Goal: Transaction & Acquisition: Purchase product/service

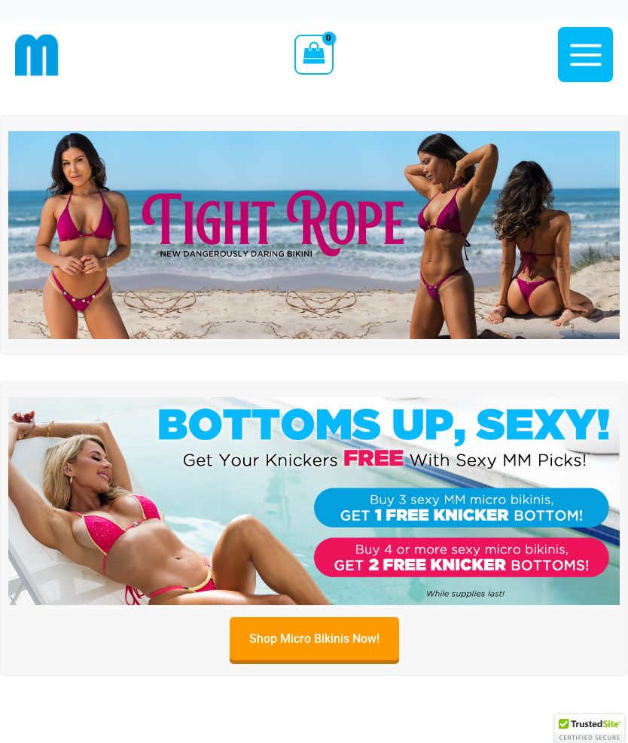
click at [592, 73] on icon "button" at bounding box center [586, 55] width 38 height 38
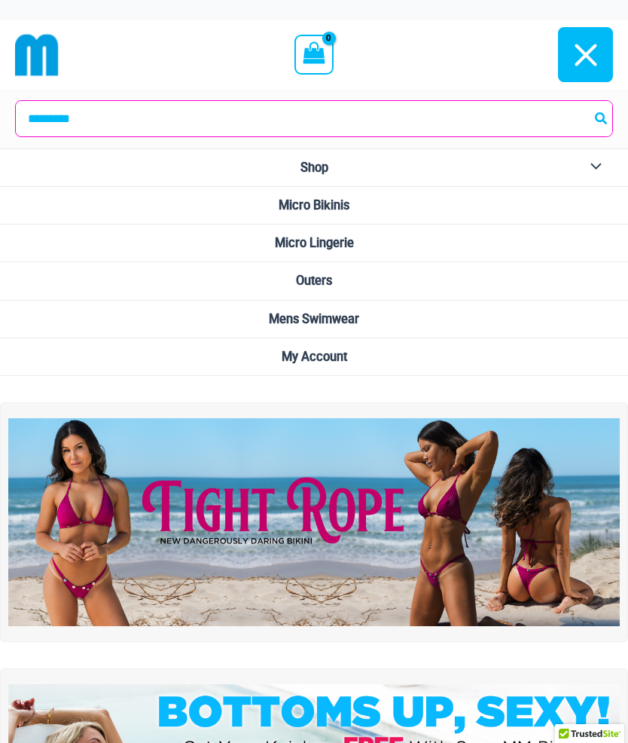
click at [354, 246] on span "Micro Lingerie" at bounding box center [314, 243] width 79 height 14
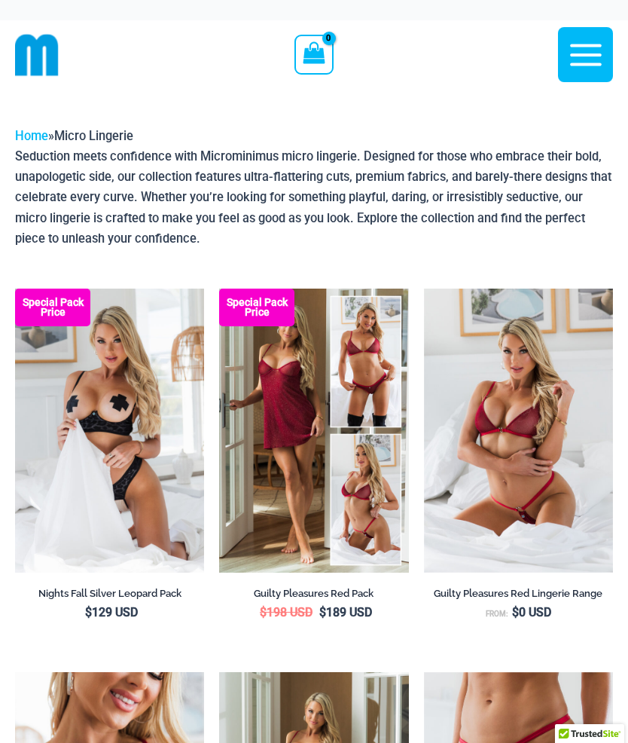
click at [15, 289] on img at bounding box center [15, 289] width 0 height 0
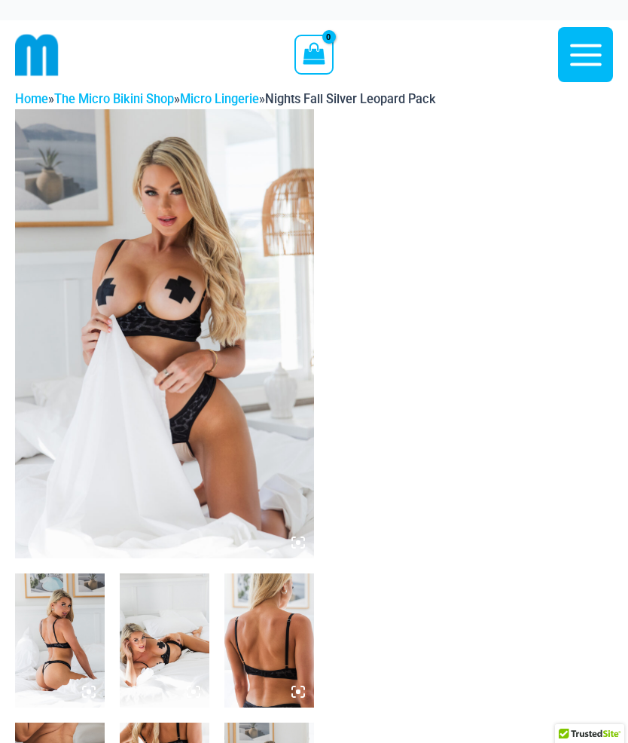
click at [264, 400] on img at bounding box center [164, 333] width 299 height 449
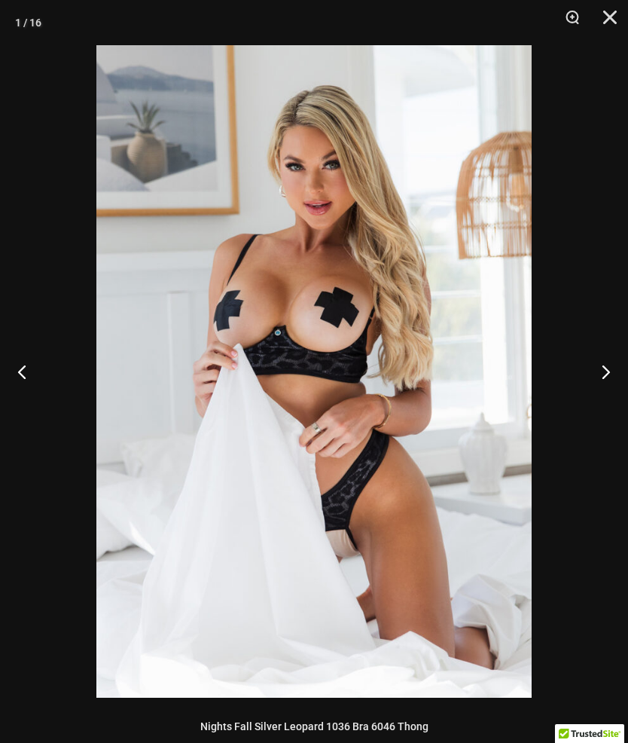
click at [618, 372] on button "Next" at bounding box center [600, 371] width 57 height 75
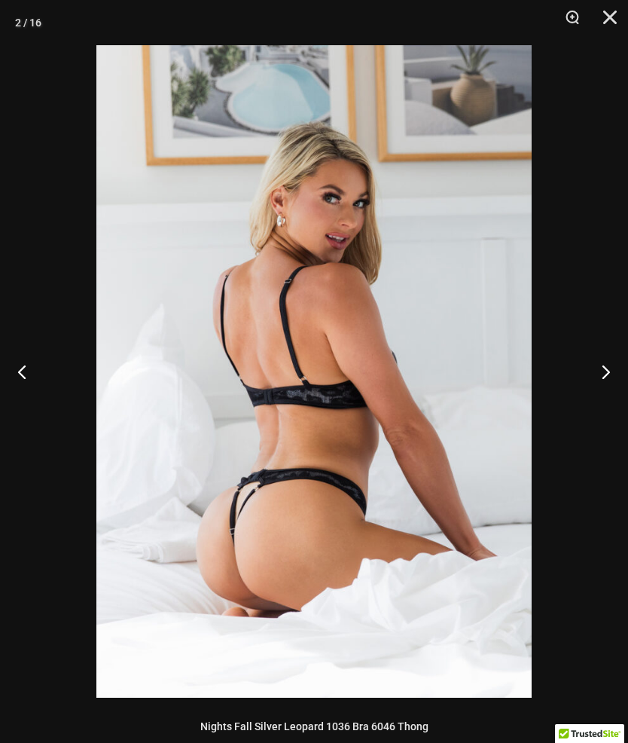
click at [622, 353] on button "Next" at bounding box center [600, 371] width 57 height 75
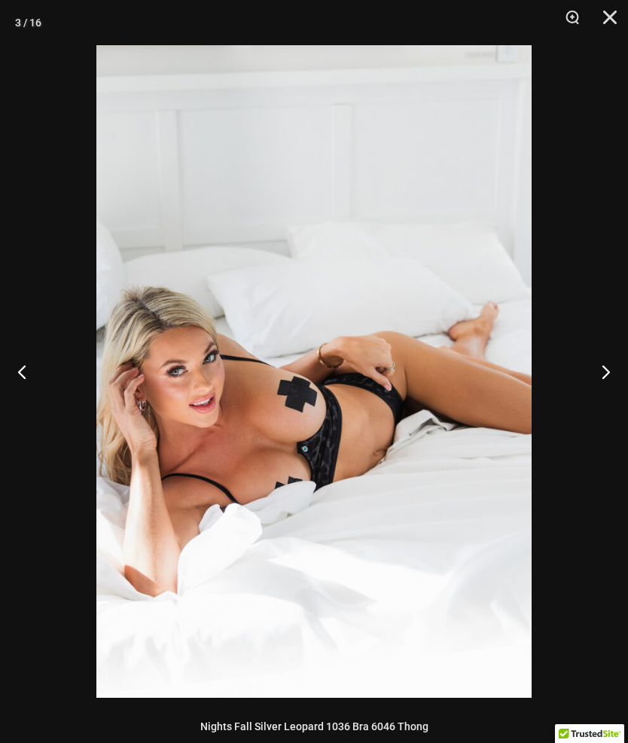
click at [612, 371] on button "Next" at bounding box center [600, 371] width 57 height 75
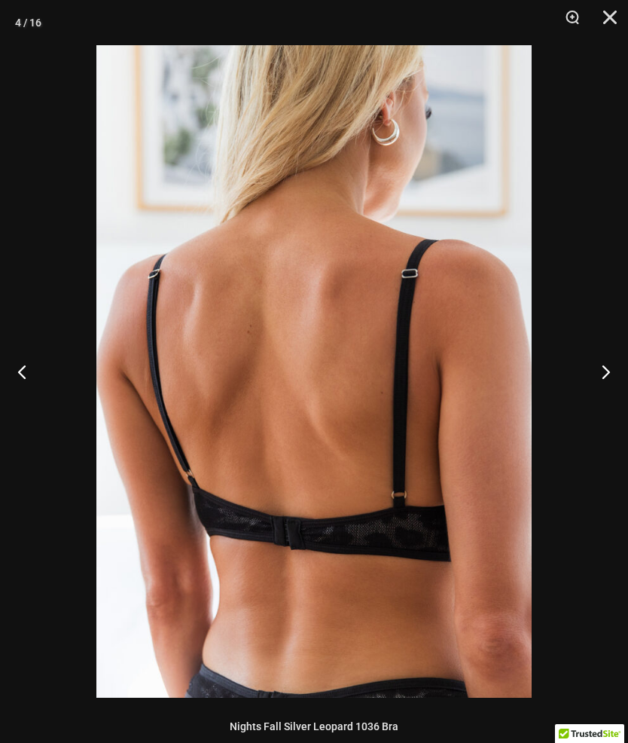
click at [617, 369] on button "Next" at bounding box center [600, 371] width 57 height 75
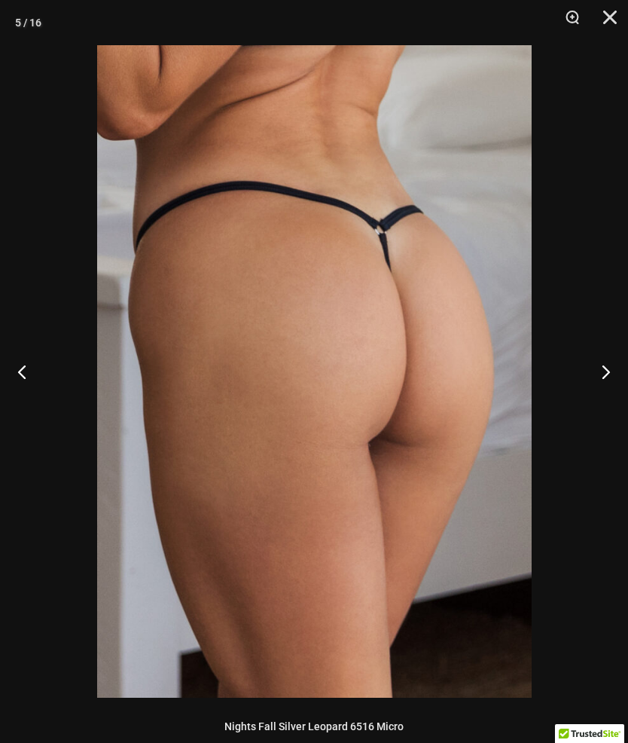
click at [607, 359] on button "Next" at bounding box center [600, 371] width 57 height 75
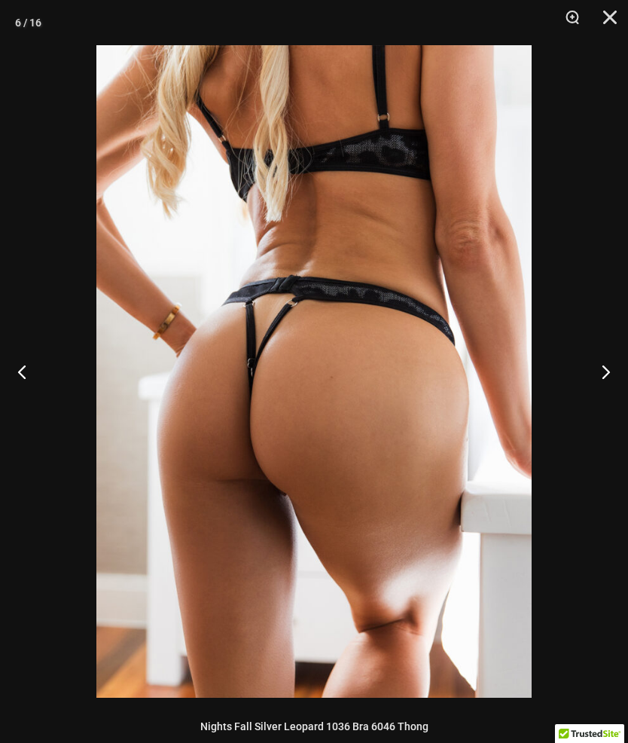
click at [618, 365] on button "Next" at bounding box center [600, 371] width 57 height 75
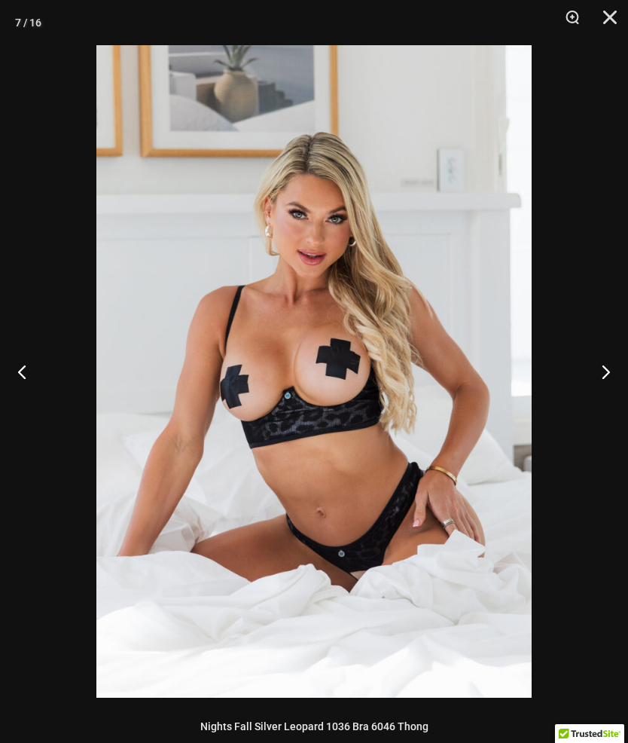
click at [610, 379] on button "Next" at bounding box center [600, 371] width 57 height 75
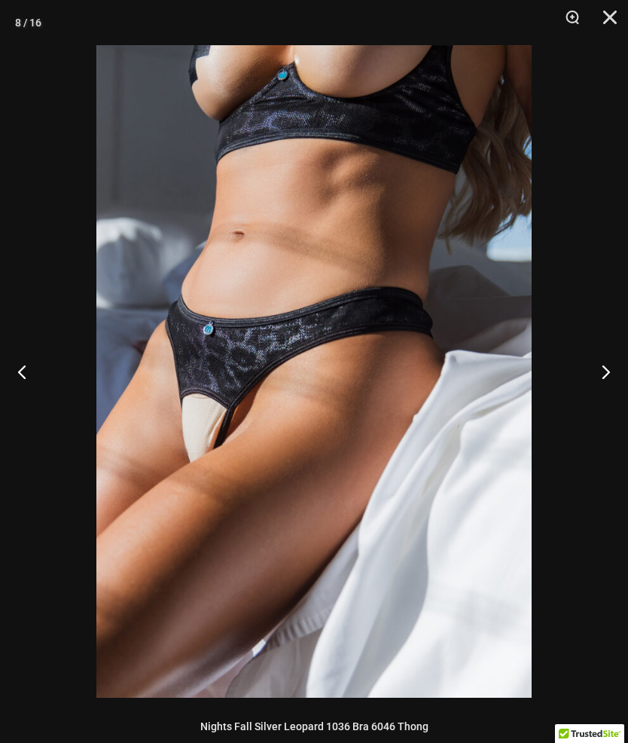
click at [614, 379] on button "Next" at bounding box center [600, 371] width 57 height 75
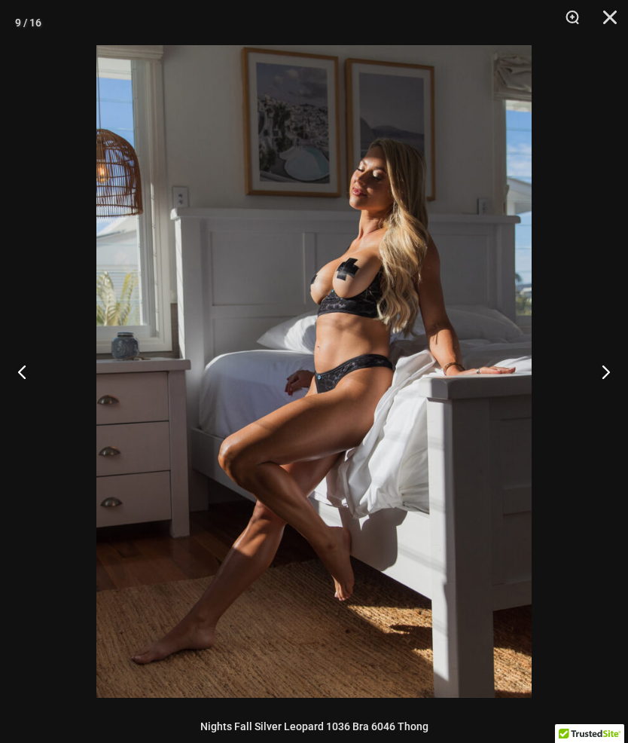
click at [613, 377] on button "Next" at bounding box center [600, 371] width 57 height 75
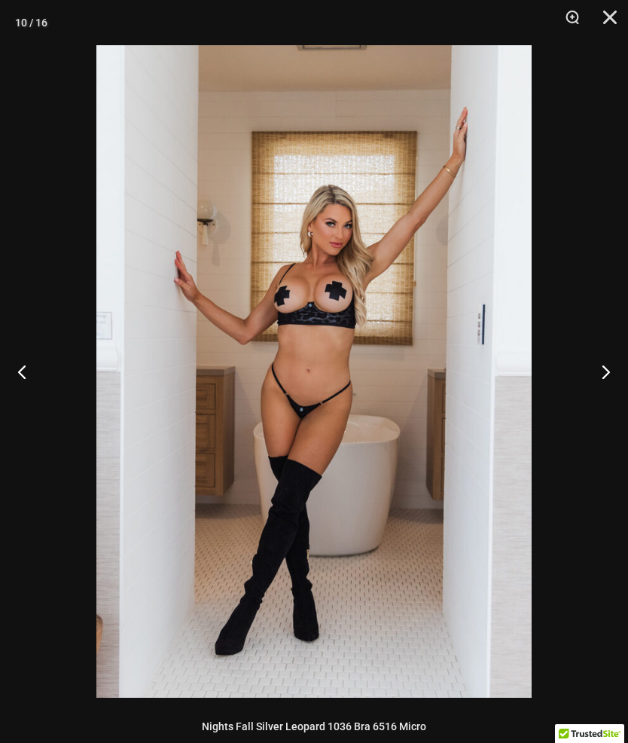
click at [609, 379] on button "Next" at bounding box center [600, 371] width 57 height 75
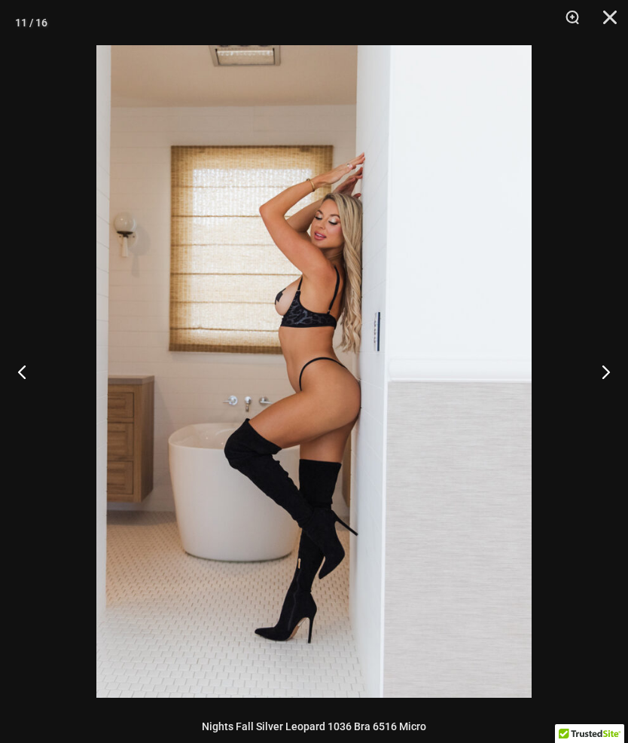
click at [609, 373] on button "Next" at bounding box center [600, 371] width 57 height 75
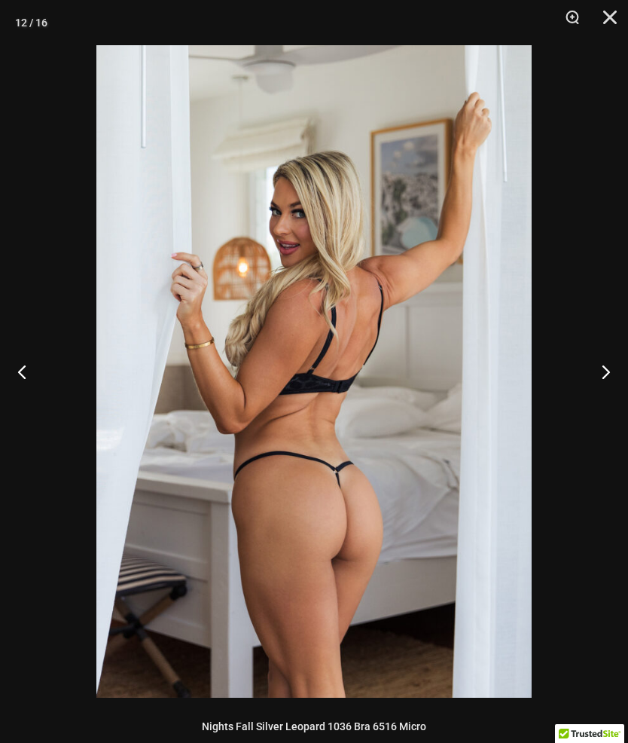
click at [607, 377] on button "Next" at bounding box center [600, 371] width 57 height 75
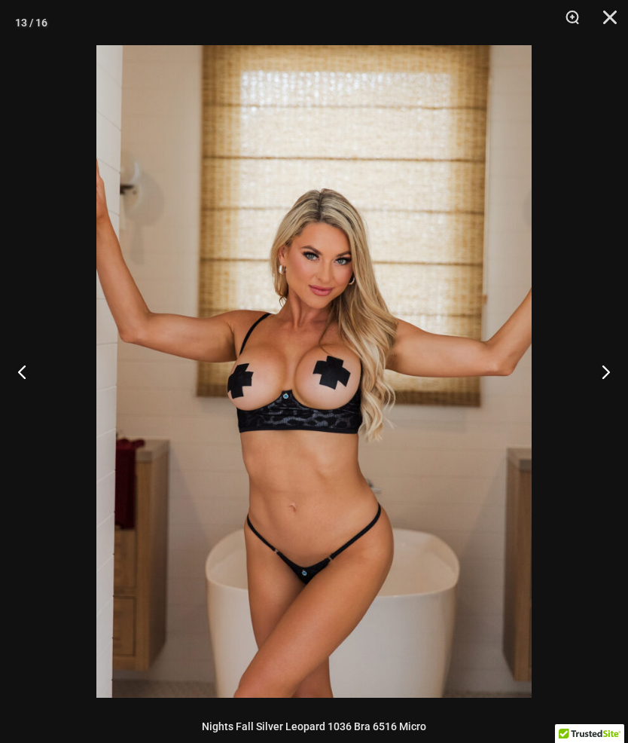
click at [606, 376] on button "Next" at bounding box center [600, 371] width 57 height 75
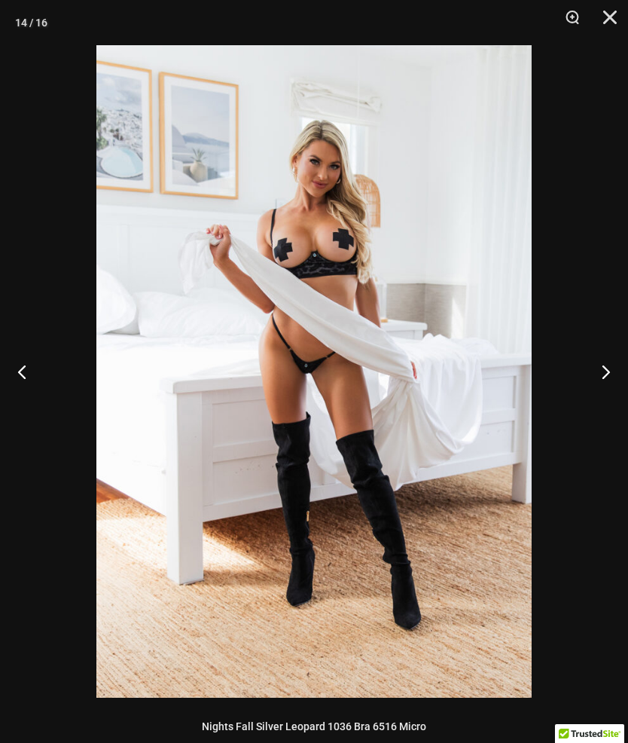
click at [608, 382] on button "Next" at bounding box center [600, 371] width 57 height 75
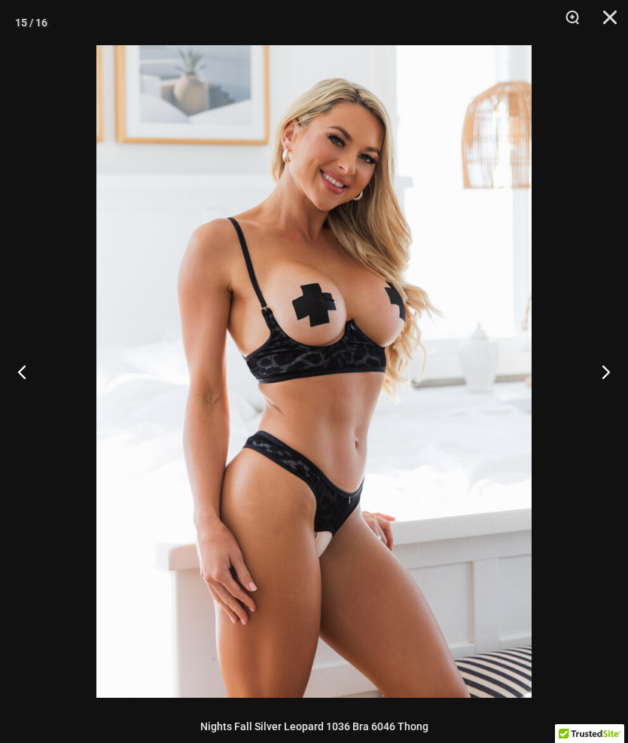
click at [608, 381] on button "Next" at bounding box center [600, 371] width 57 height 75
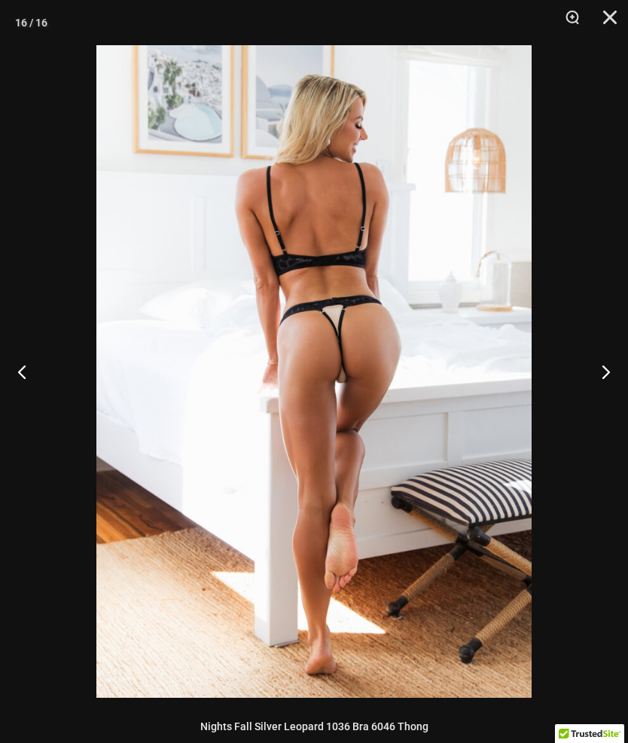
click at [601, 392] on button "Next" at bounding box center [600, 371] width 57 height 75
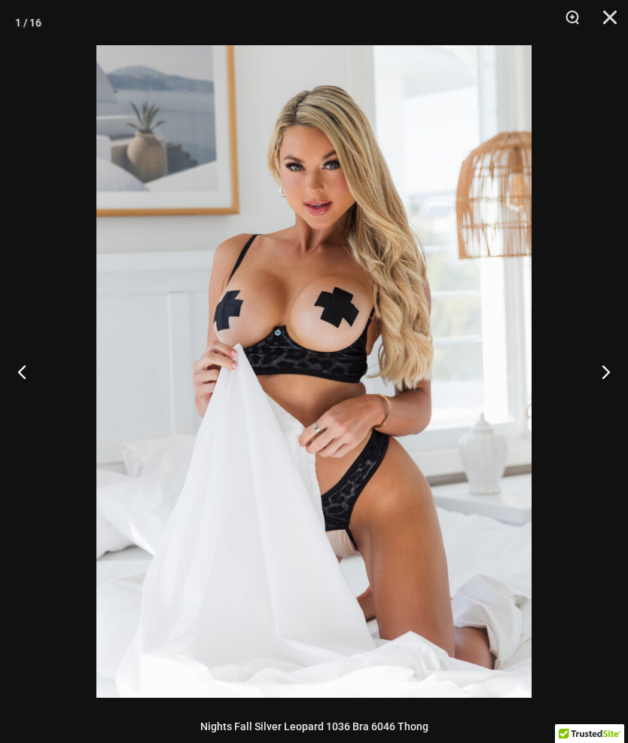
click at [600, 397] on button "Next" at bounding box center [600, 371] width 57 height 75
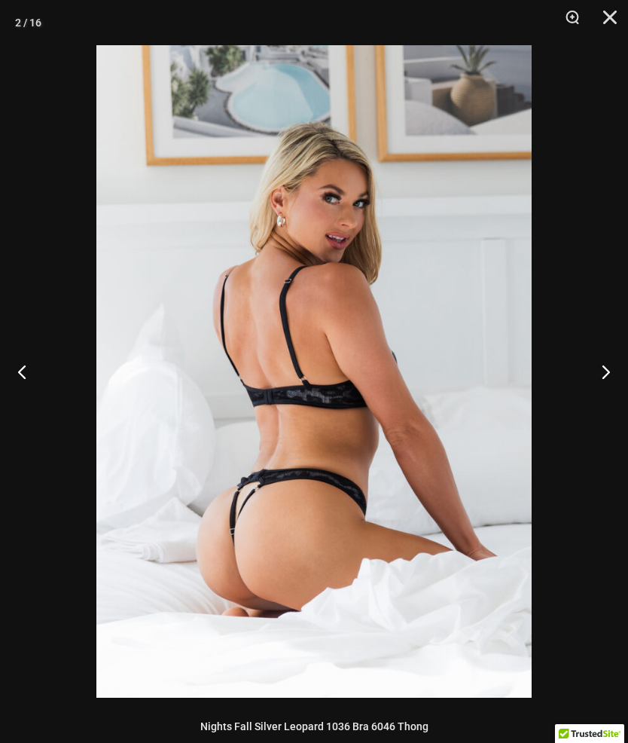
click at [612, 7] on button "Close" at bounding box center [605, 22] width 38 height 45
